Goal: Task Accomplishment & Management: Use online tool/utility

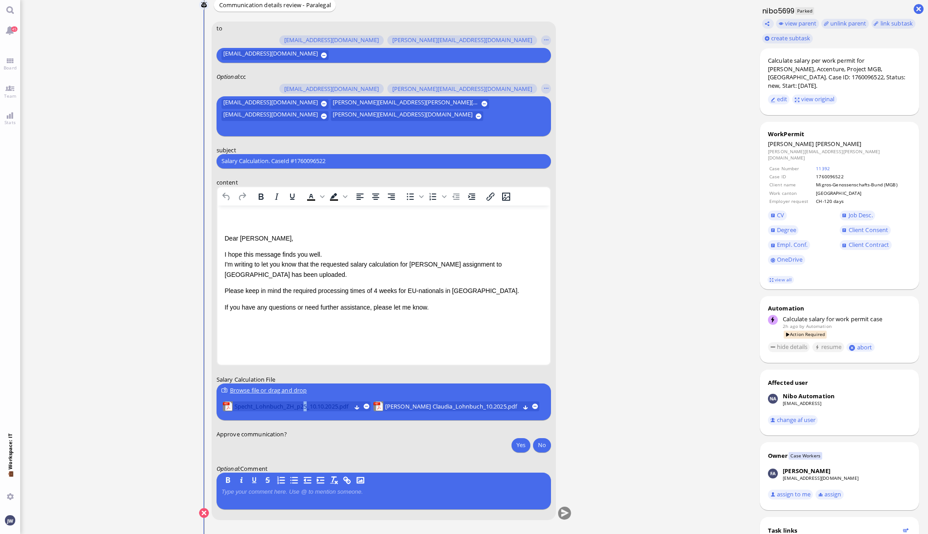
click at [301, 404] on span "Specht_Lohnbuch_ZH_p25_10.10.2025.pdf" at bounding box center [293, 407] width 117 height 10
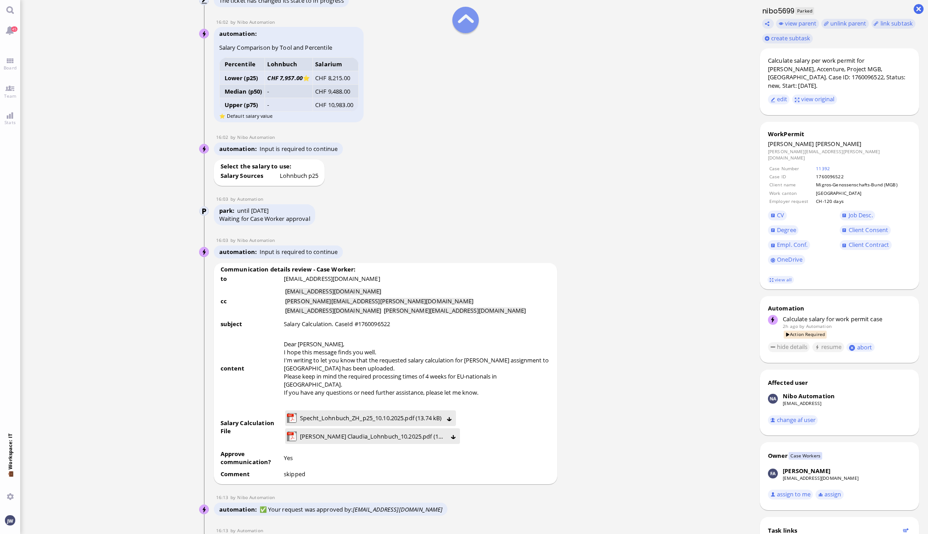
scroll to position [-840, 0]
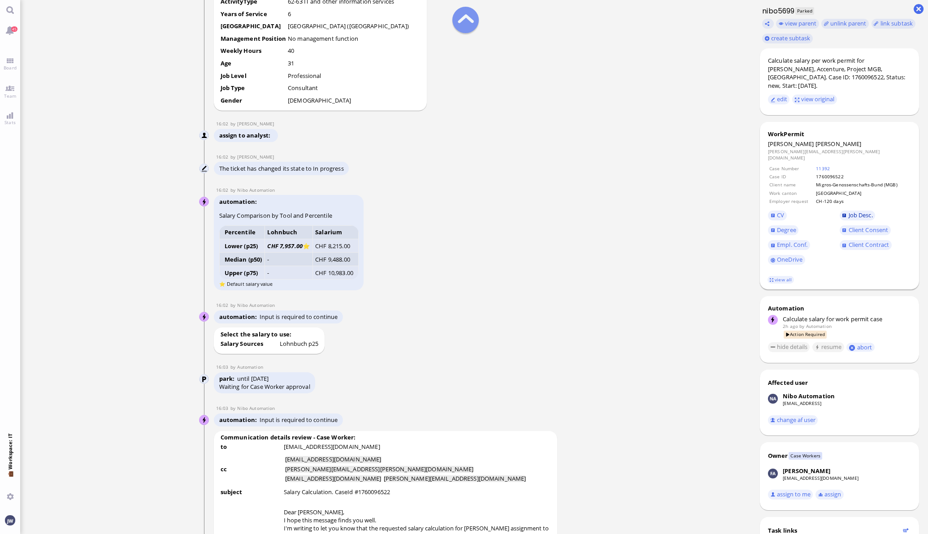
click at [866, 211] on link "Job Desc." at bounding box center [858, 216] width 36 height 10
click at [799, 241] on span "Empl. Conf." at bounding box center [792, 245] width 30 height 8
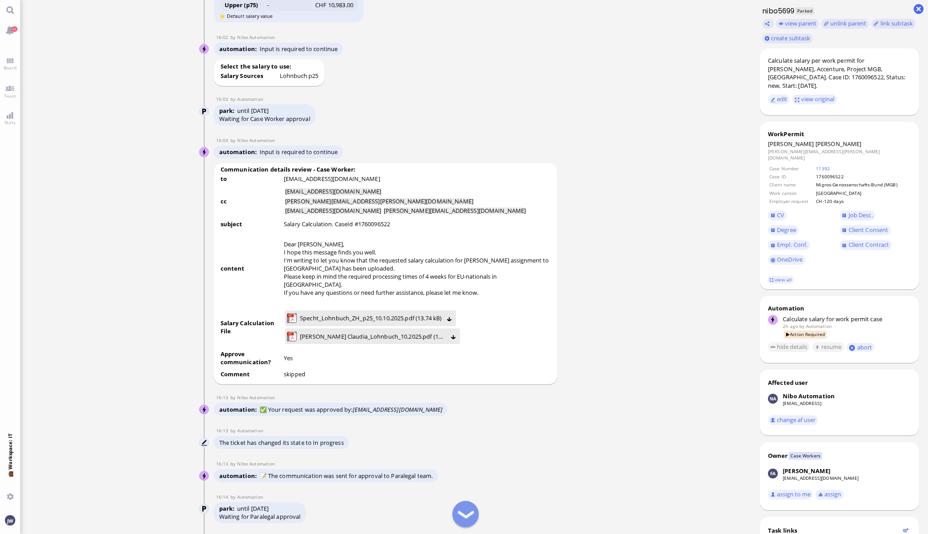
scroll to position [-560, 0]
